Goal: Navigation & Orientation: Find specific page/section

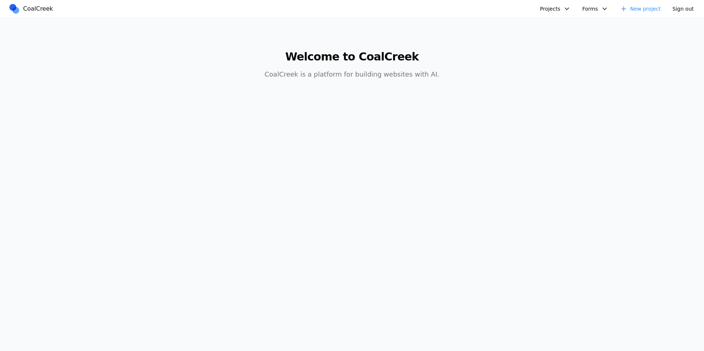
click at [554, 10] on button "Projects" at bounding box center [555, 9] width 39 height 12
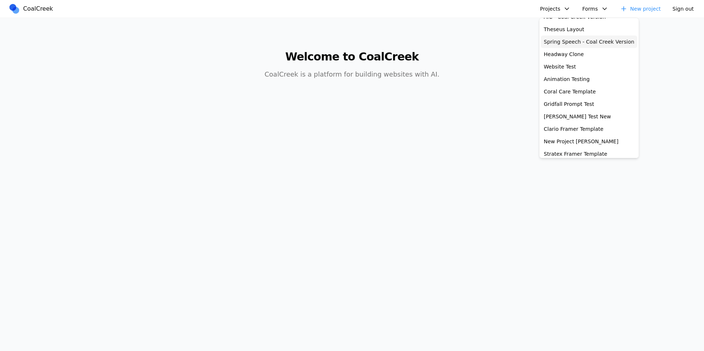
scroll to position [77, 0]
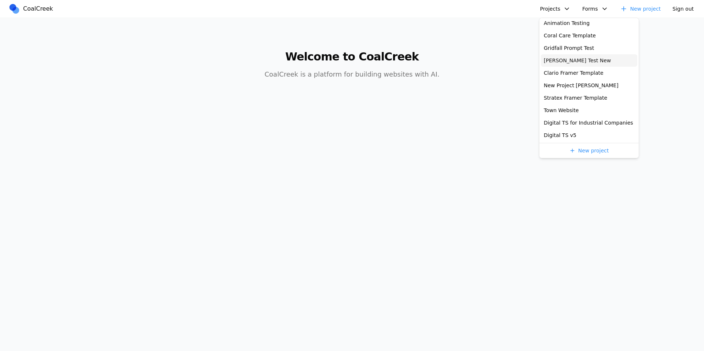
click at [574, 61] on link "[PERSON_NAME] Test New" at bounding box center [589, 60] width 96 height 12
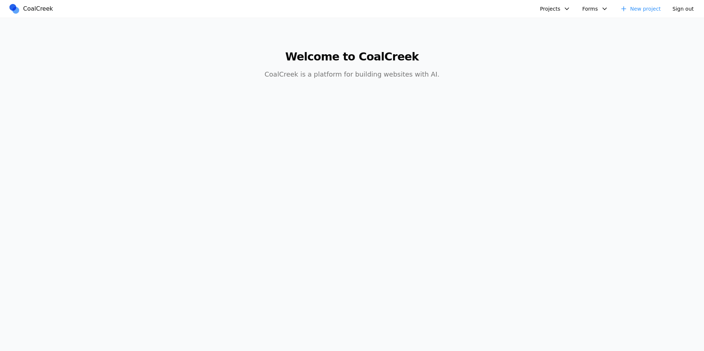
click at [549, 7] on button "Projects" at bounding box center [555, 9] width 39 height 12
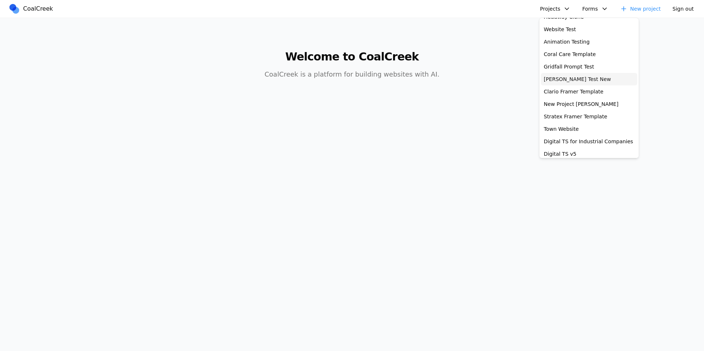
scroll to position [59, 0]
click at [586, 106] on link "New Project [PERSON_NAME]" at bounding box center [589, 104] width 96 height 12
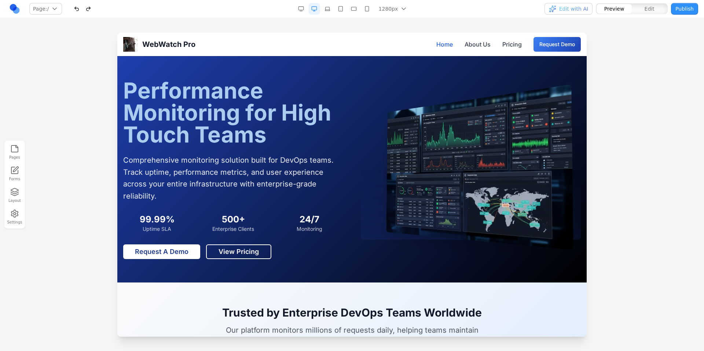
click at [647, 41] on div at bounding box center [352, 192] width 704 height 318
click at [318, 94] on h1 "Performance Monitoring for High Touch Teams" at bounding box center [233, 113] width 220 height 66
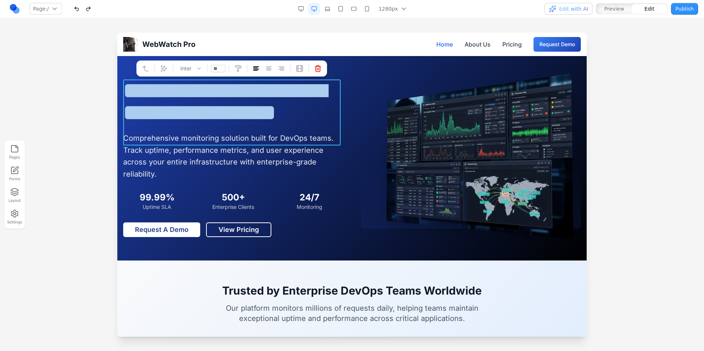
click at [267, 106] on span "**********" at bounding box center [224, 102] width 203 height 44
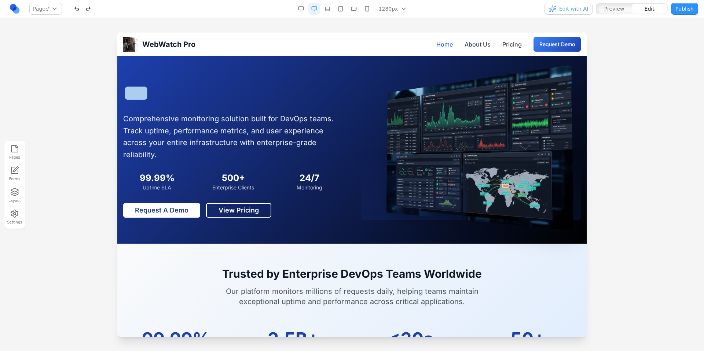
click at [347, 77] on section "*** Comprehensive monitoring solution built for DevOps teams. Track uptime, per…" at bounding box center [351, 150] width 469 height 188
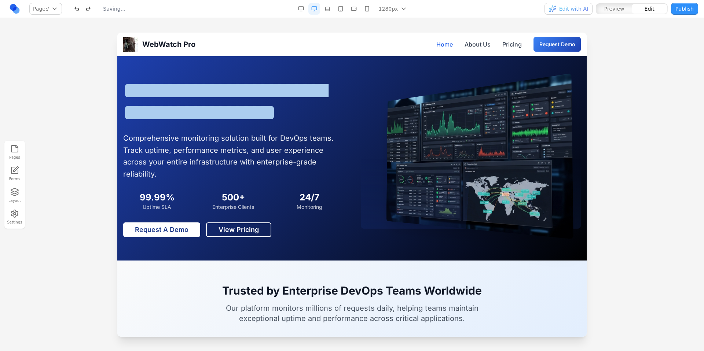
click at [640, 74] on div at bounding box center [352, 192] width 704 height 318
